Goal: Task Accomplishment & Management: Use online tool/utility

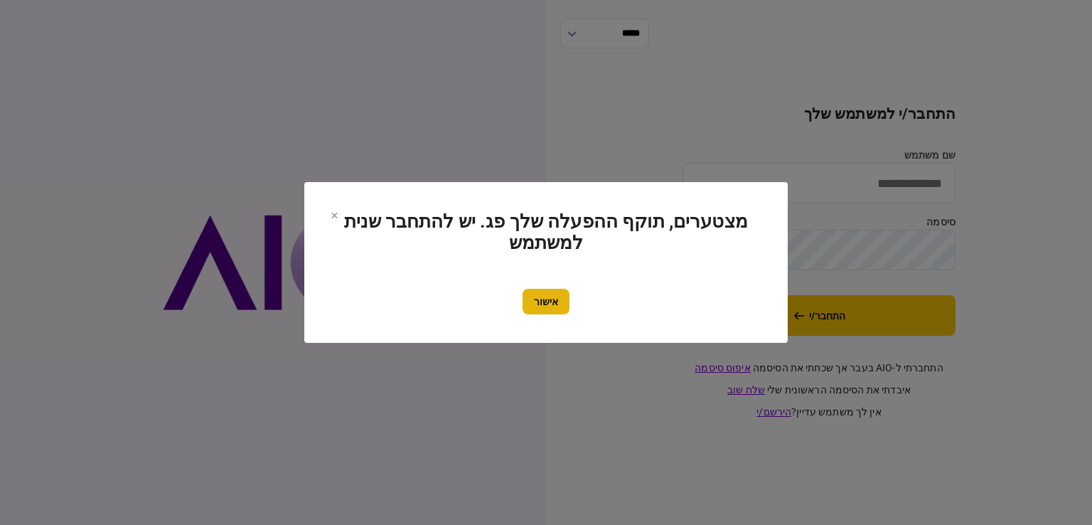
click at [549, 299] on button "אישור" at bounding box center [546, 302] width 47 height 26
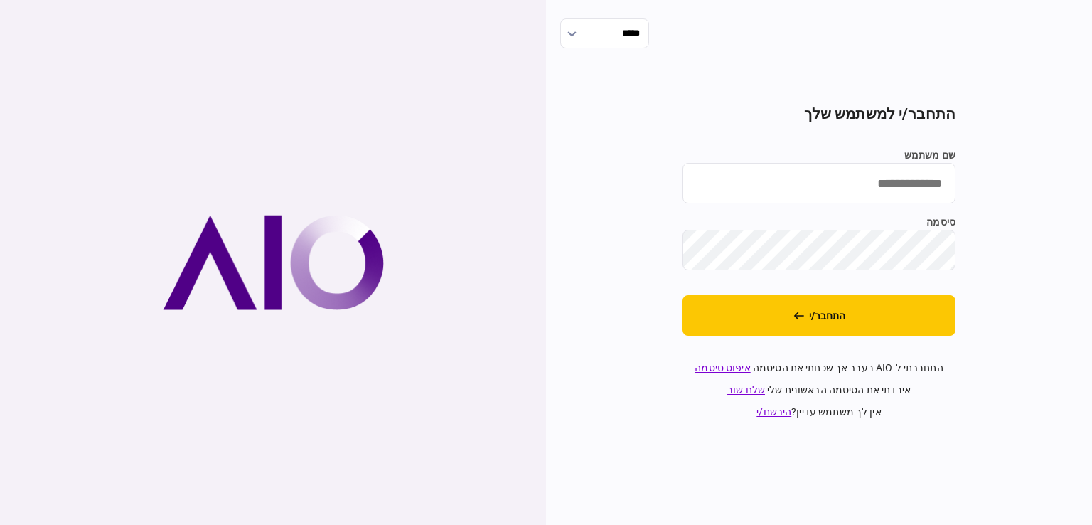
click at [795, 200] on input "שם משתמש" at bounding box center [818, 183] width 273 height 41
click at [820, 180] on input "שם משתמש" at bounding box center [818, 183] width 273 height 41
type input "**********"
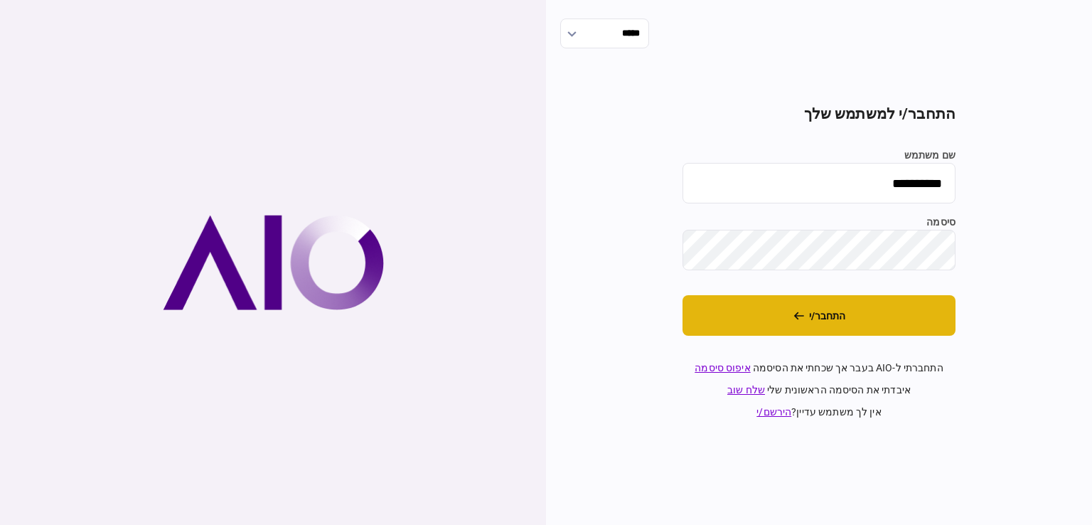
click at [908, 316] on button "התחבר/י" at bounding box center [818, 315] width 273 height 41
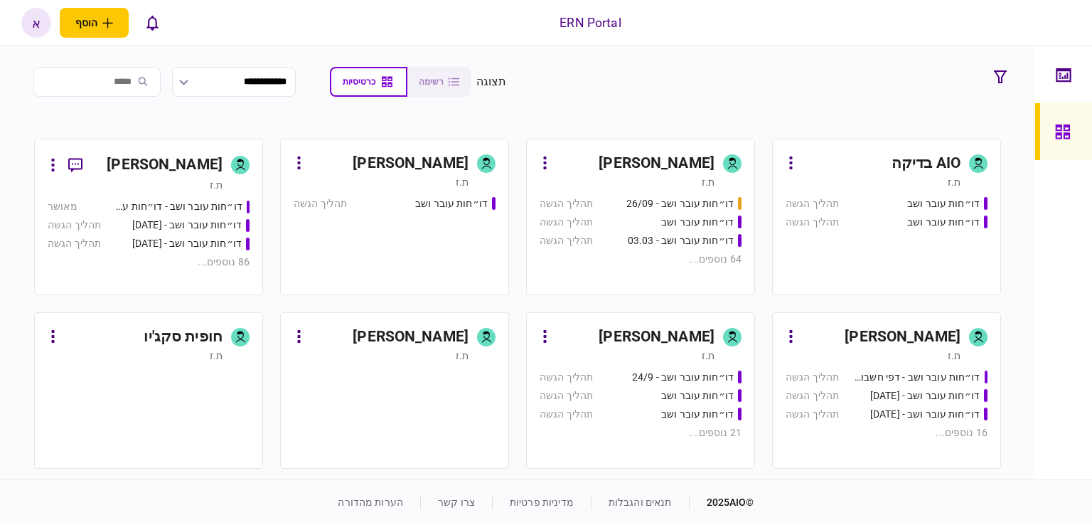
scroll to position [711, 0]
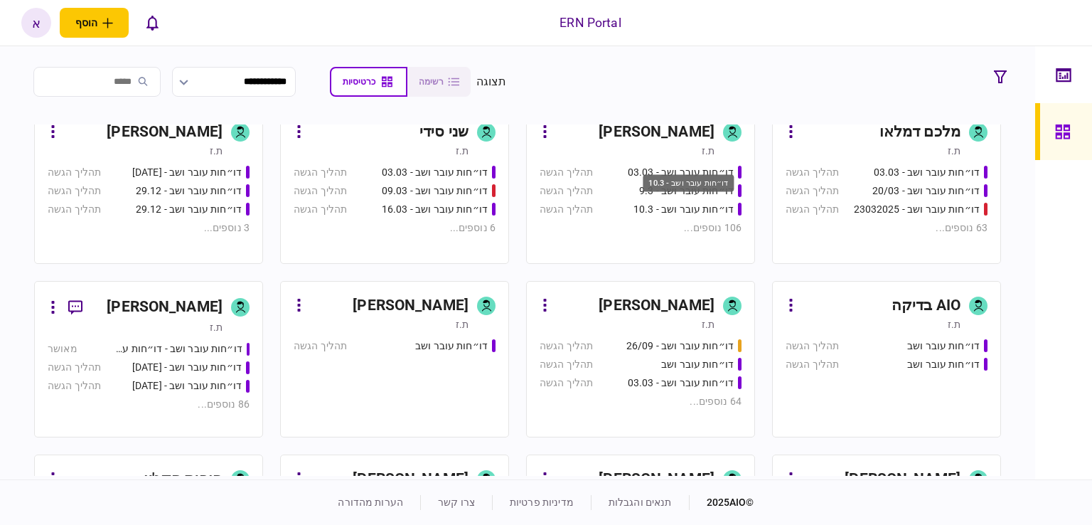
click at [697, 185] on div "דו״חות עובר ושב - 10.3" at bounding box center [688, 183] width 91 height 18
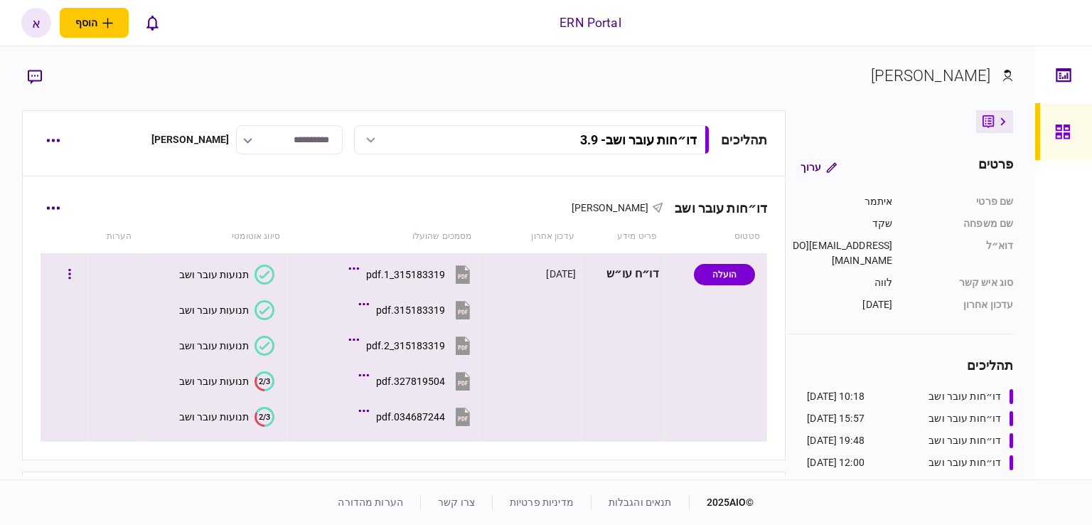
scroll to position [56, 0]
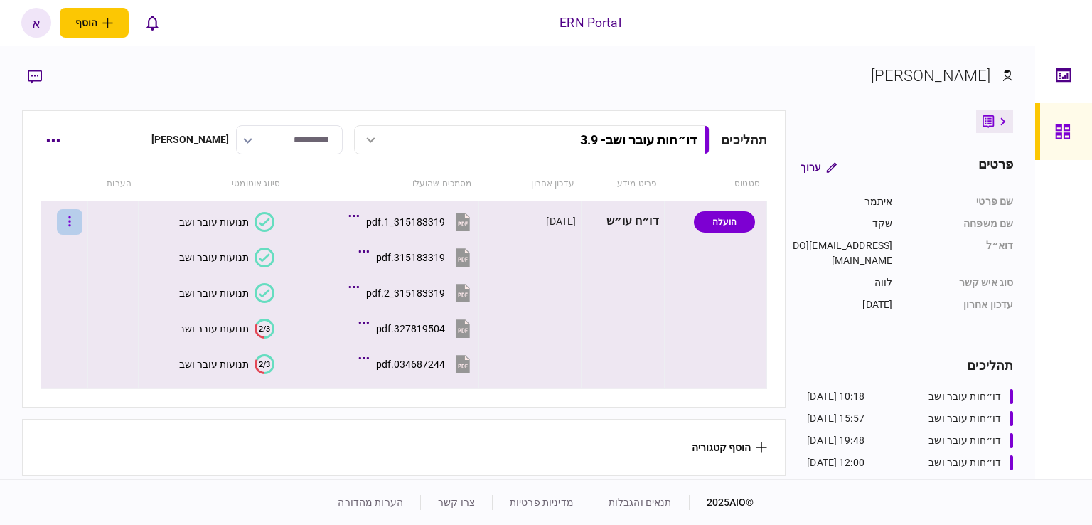
click at [71, 215] on icon "button" at bounding box center [69, 222] width 3 height 14
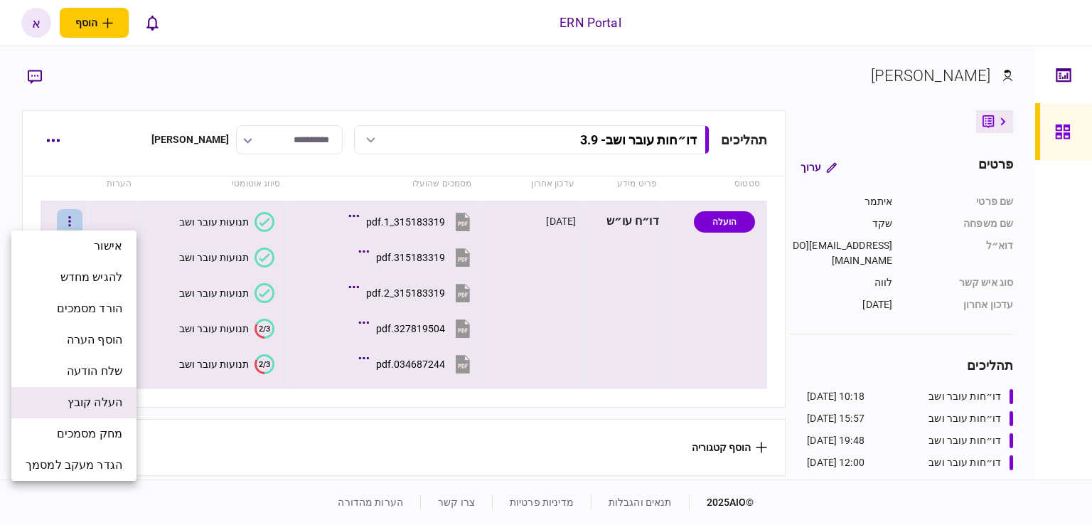
click at [69, 405] on span "העלה קובץ" at bounding box center [95, 402] width 55 height 17
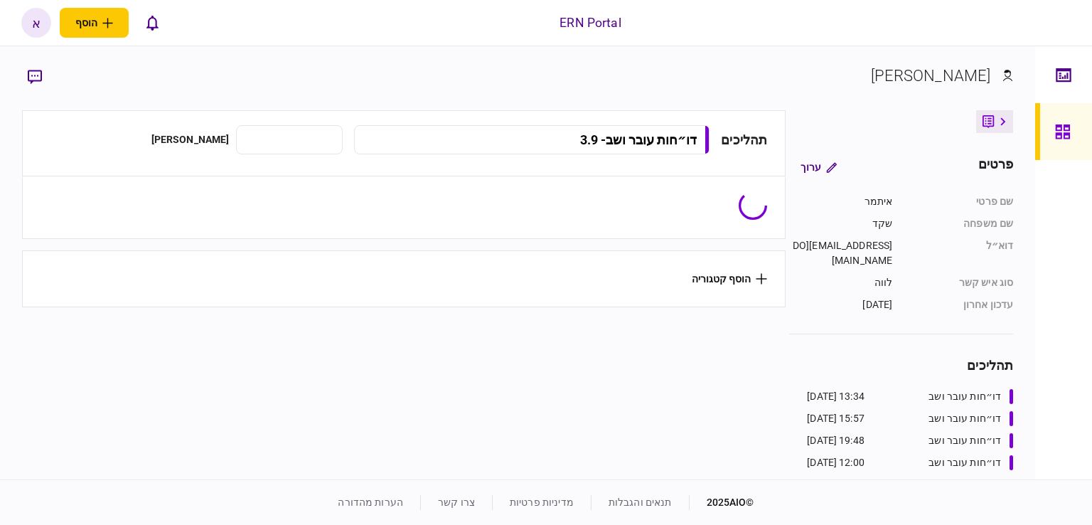
type input "**********"
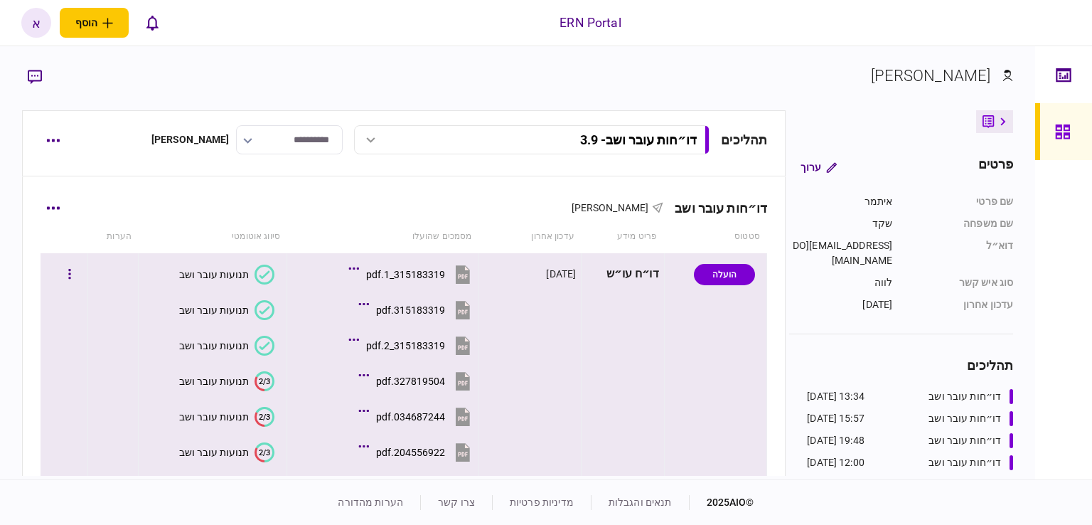
scroll to position [71, 0]
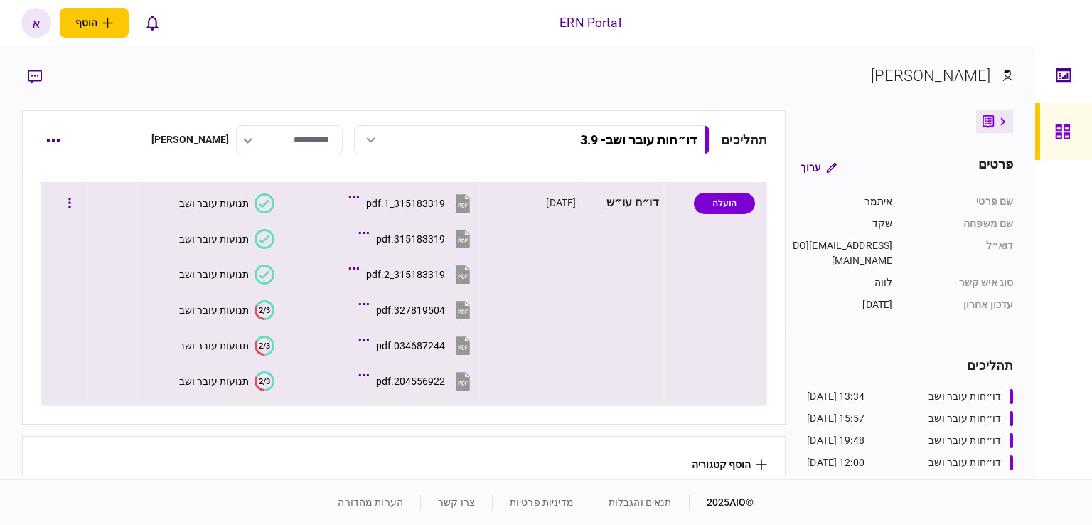
click at [245, 390] on section "2/3 תנועות עובר ושב" at bounding box center [209, 381] width 131 height 32
click at [252, 377] on button "2/3 תנועות עובר ושב" at bounding box center [226, 381] width 95 height 20
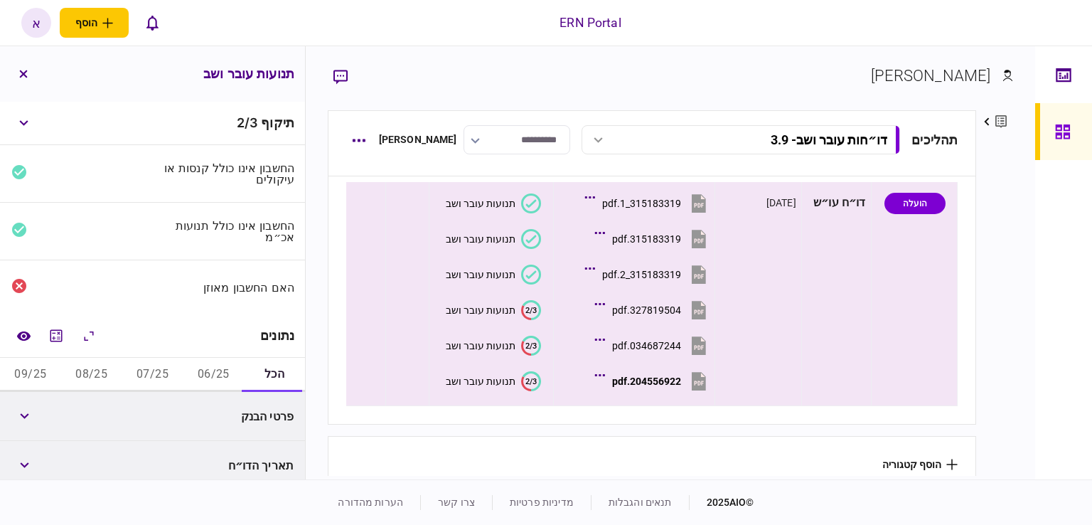
scroll to position [206, 0]
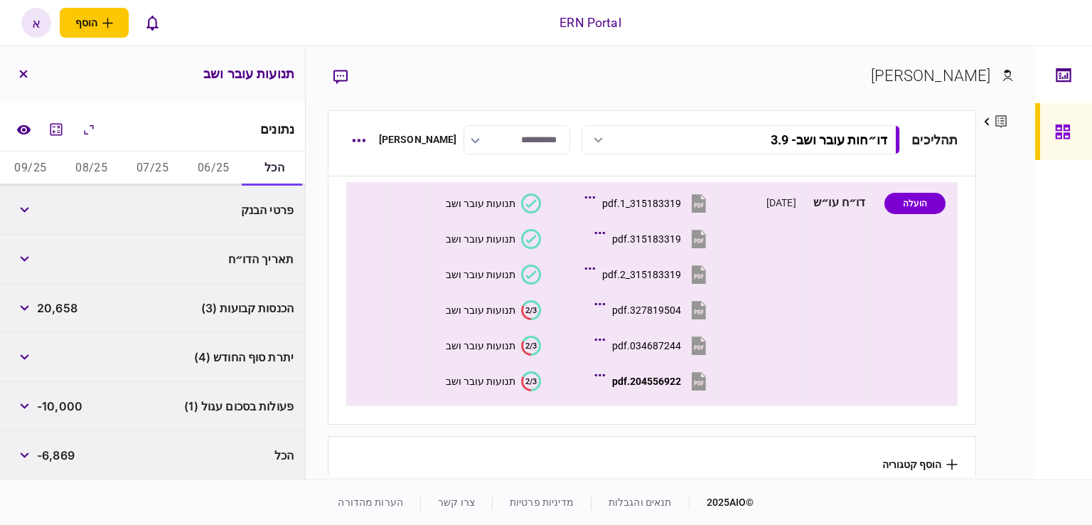
click at [219, 164] on button "06/25" at bounding box center [213, 168] width 61 height 34
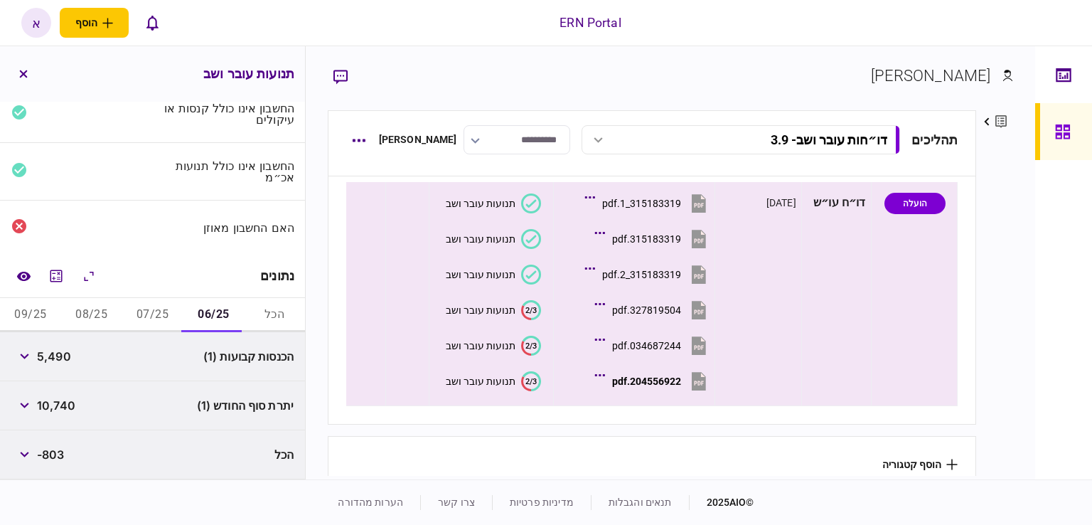
click at [52, 358] on span "5,490" at bounding box center [54, 356] width 34 height 17
copy span "5,490"
click at [67, 405] on span "10,740" at bounding box center [56, 405] width 38 height 17
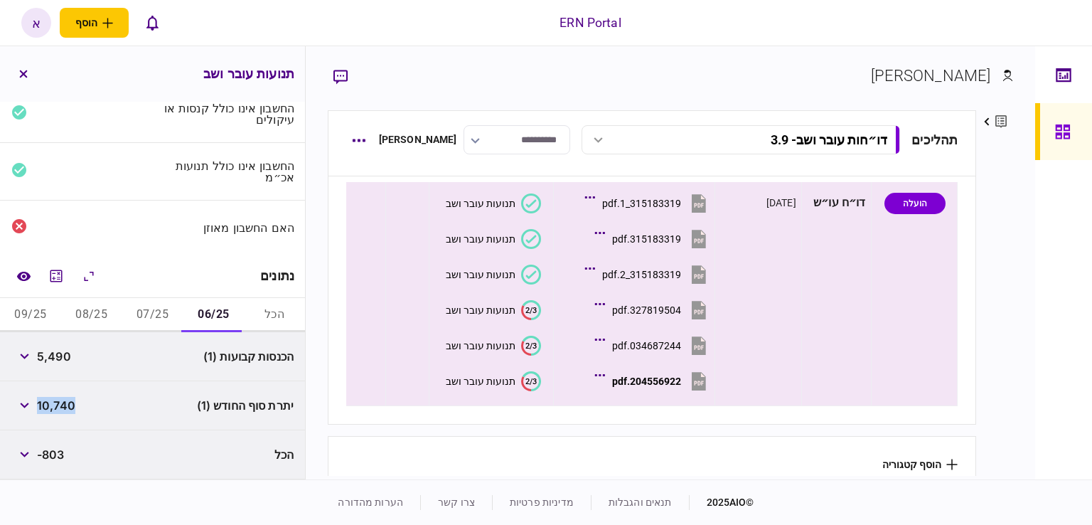
copy span "10,740"
click at [167, 311] on button "07/25" at bounding box center [152, 315] width 61 height 34
click at [56, 365] on div "8,721" at bounding box center [38, 356] width 55 height 26
copy span "8,721"
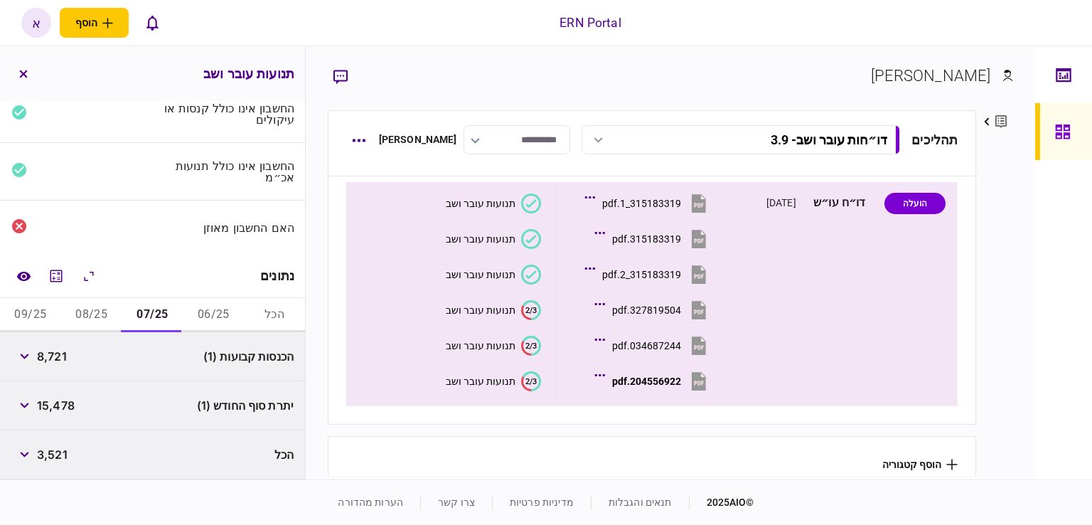
click at [53, 405] on span "15,478" at bounding box center [56, 405] width 38 height 17
copy span "15,478"
click at [107, 309] on button "08/25" at bounding box center [91, 315] width 61 height 34
click at [70, 357] on span "6,446" at bounding box center [54, 356] width 34 height 17
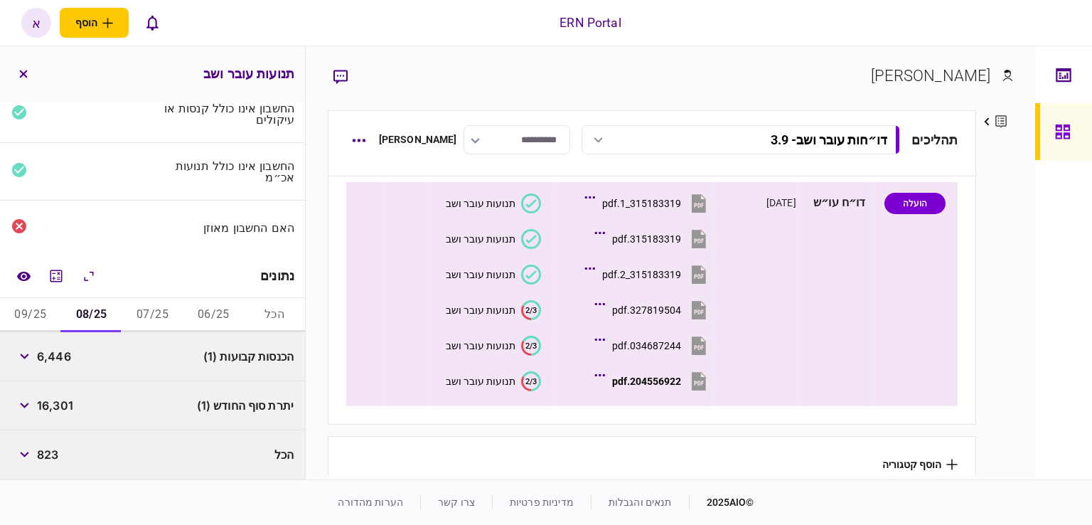
click at [70, 357] on span "6,446" at bounding box center [54, 356] width 34 height 17
click at [58, 355] on span "6,446" at bounding box center [54, 356] width 34 height 17
copy span "6,446"
click at [48, 407] on span "16,301" at bounding box center [55, 405] width 36 height 17
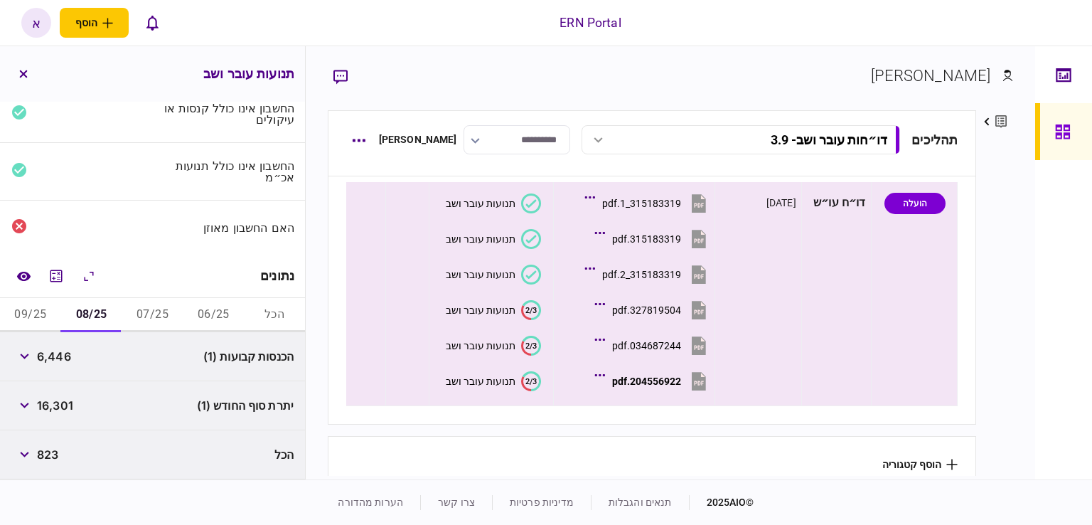
click at [65, 407] on span "16,301" at bounding box center [55, 405] width 36 height 17
copy span "16,301"
click at [42, 314] on button "09/25" at bounding box center [30, 315] width 61 height 34
click at [22, 355] on icon "button" at bounding box center [24, 356] width 9 height 6
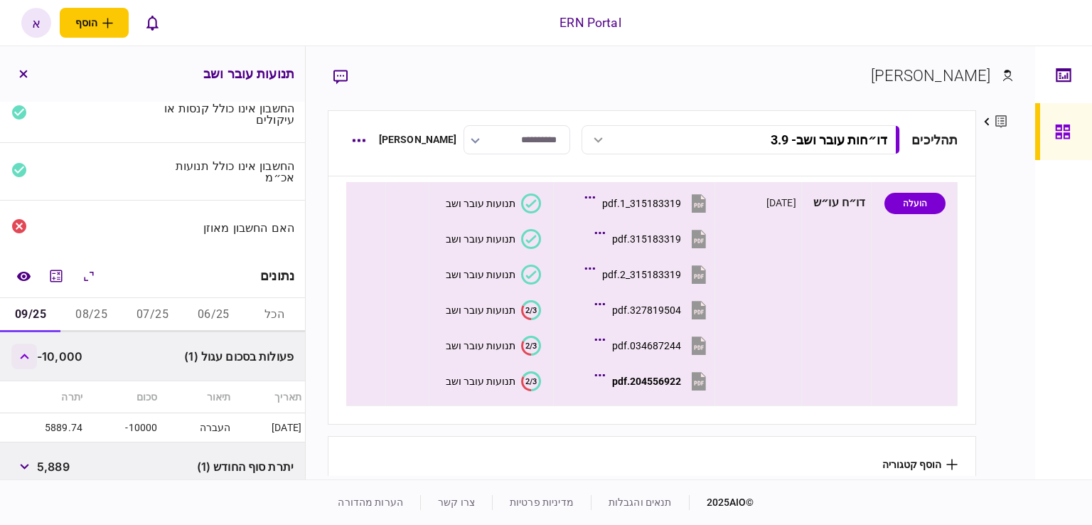
click at [22, 355] on icon "button" at bounding box center [24, 356] width 9 height 6
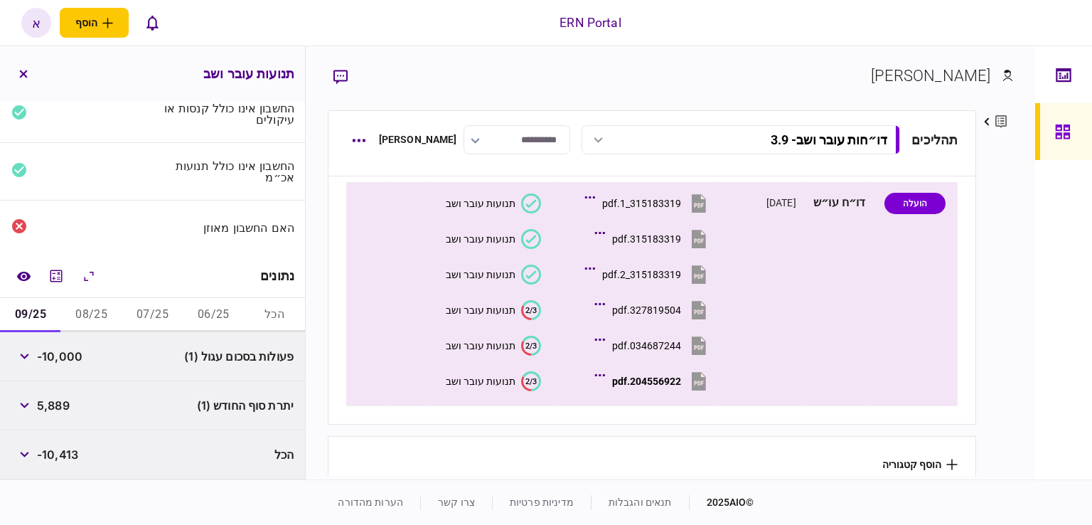
click at [44, 407] on span "5,889" at bounding box center [53, 405] width 33 height 17
copy span "5,889"
